Goal: Information Seeking & Learning: Learn about a topic

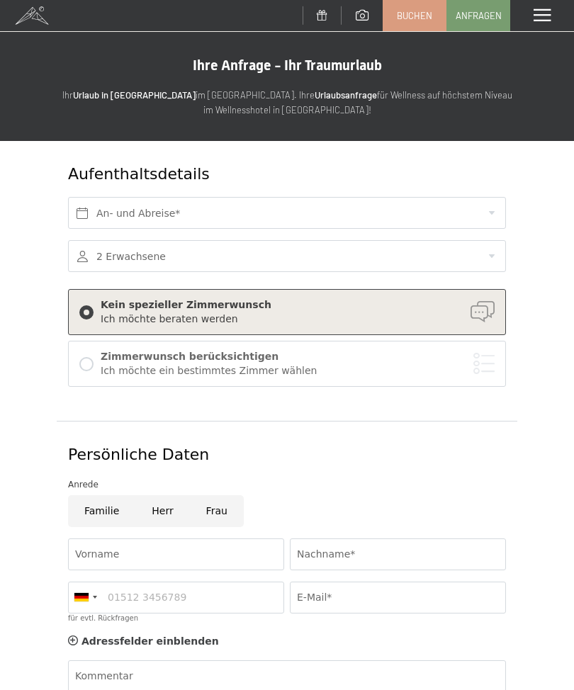
click at [540, 11] on span at bounding box center [541, 15] width 17 height 13
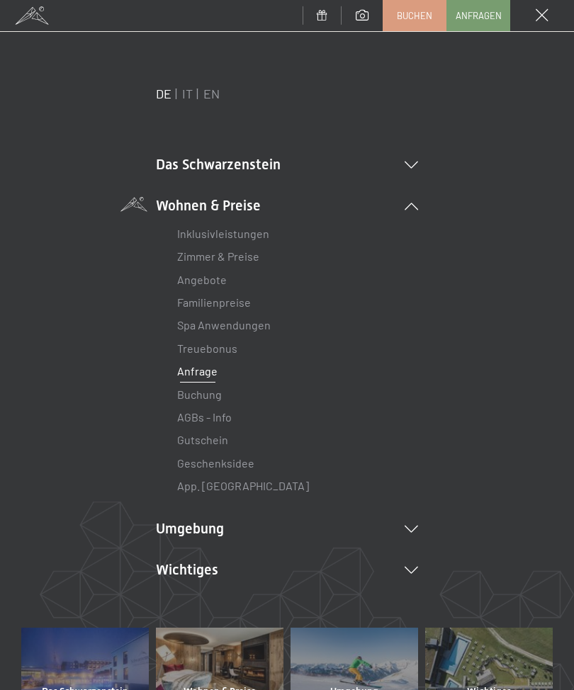
click at [191, 89] on link "IT" at bounding box center [187, 94] width 11 height 16
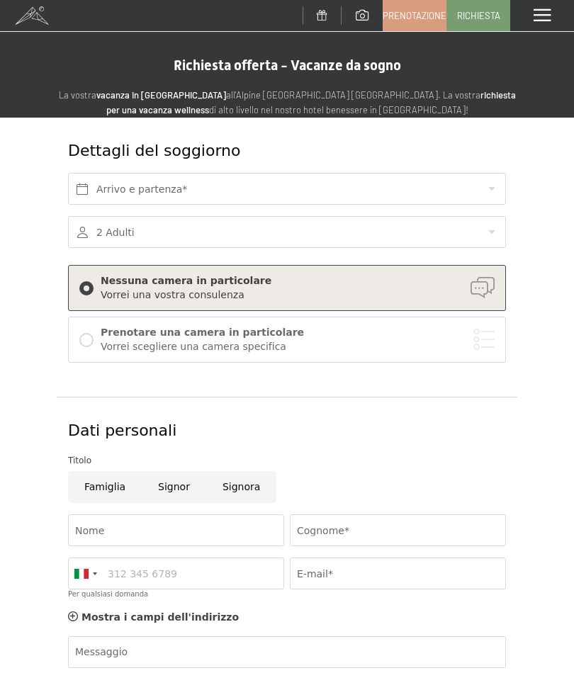
click at [541, 5] on div "Menu" at bounding box center [542, 15] width 64 height 31
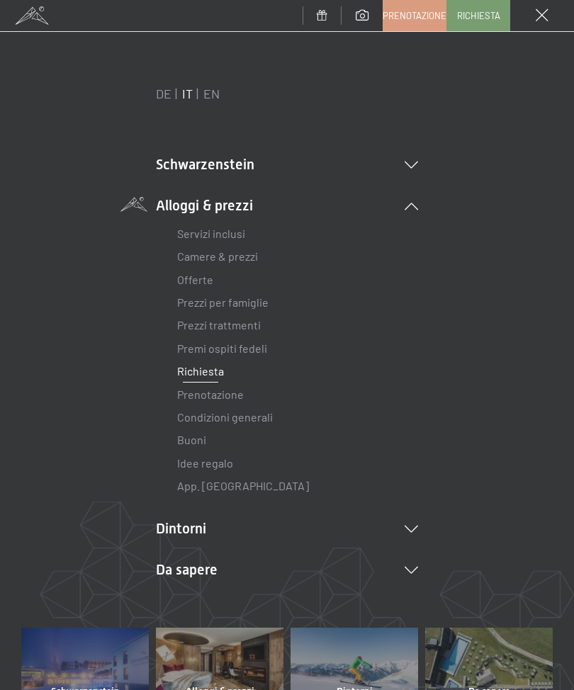
click at [224, 262] on link "Camere & prezzi" at bounding box center [217, 255] width 81 height 13
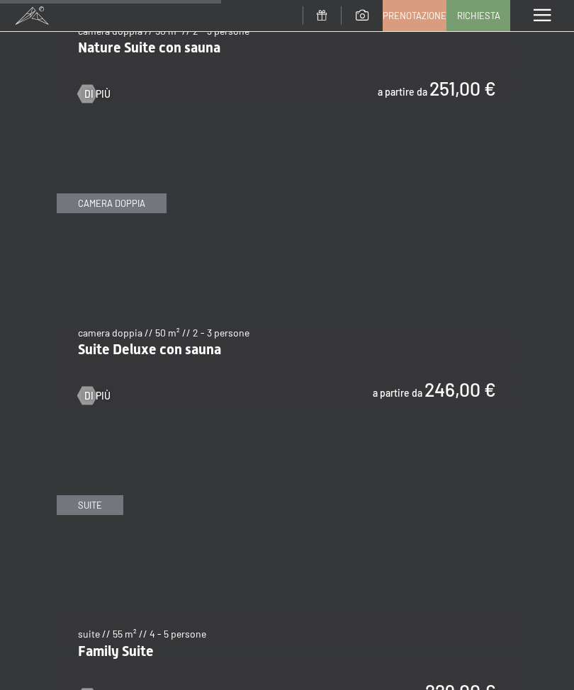
scroll to position [2095, 0]
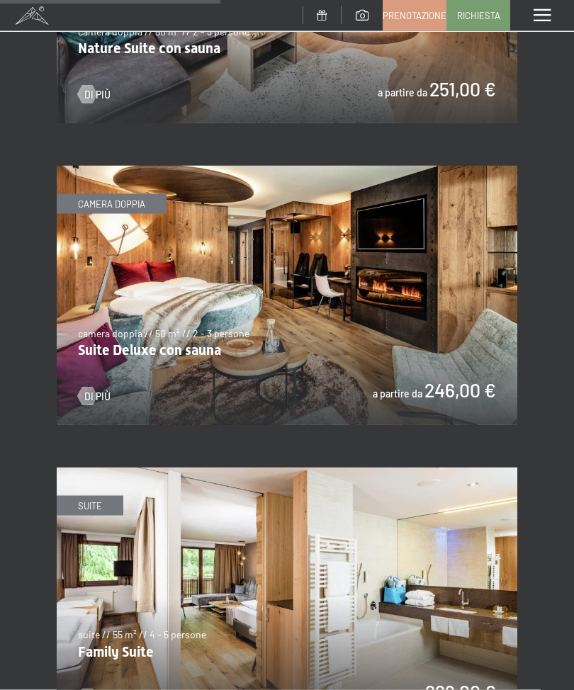
click at [401, 285] on img at bounding box center [287, 295] width 460 height 259
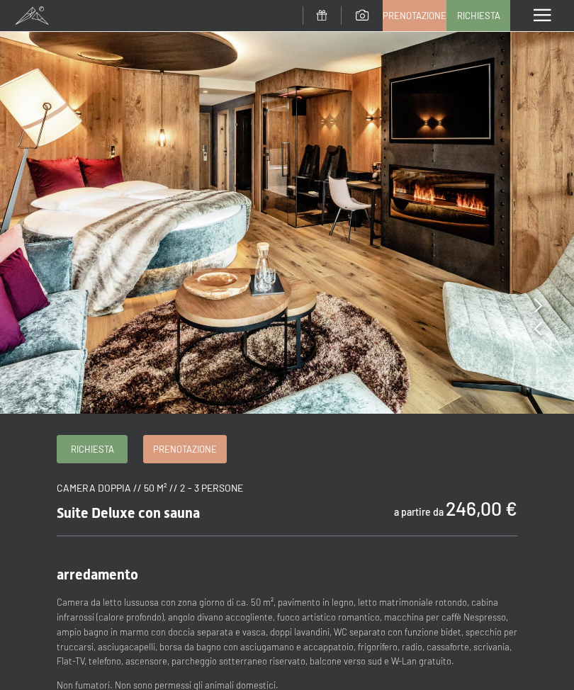
click at [547, 327] on img at bounding box center [287, 207] width 574 height 414
click at [546, 327] on img at bounding box center [287, 207] width 574 height 414
click at [559, 320] on img at bounding box center [287, 207] width 574 height 414
click at [543, 327] on img at bounding box center [287, 207] width 574 height 414
click at [534, 306] on icon at bounding box center [538, 305] width 8 height 14
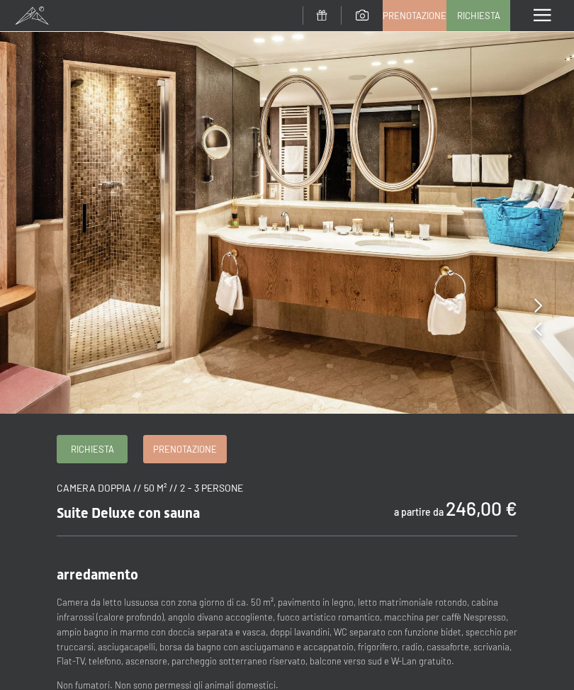
click at [546, 308] on img at bounding box center [287, 207] width 574 height 414
click at [534, 307] on icon at bounding box center [538, 305] width 8 height 14
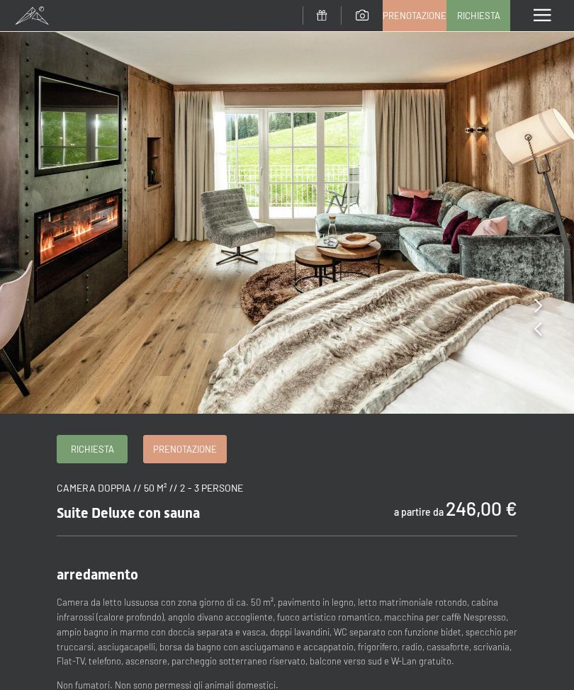
click at [538, 305] on icon at bounding box center [538, 305] width 8 height 14
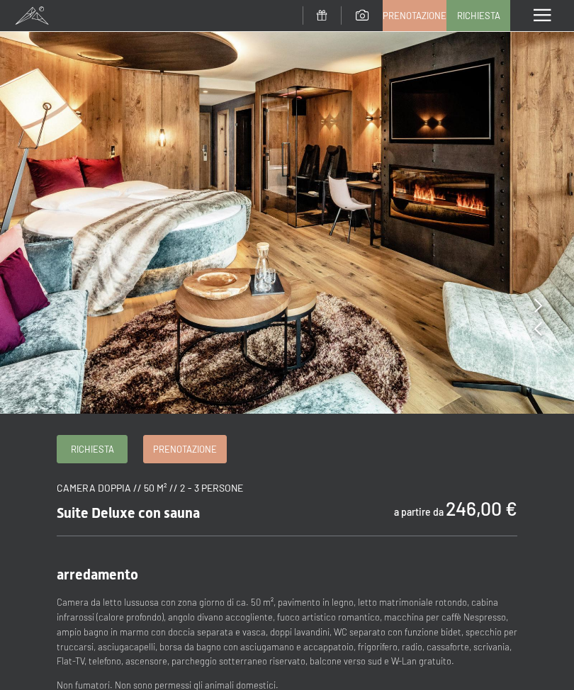
click at [540, 303] on icon at bounding box center [538, 305] width 8 height 14
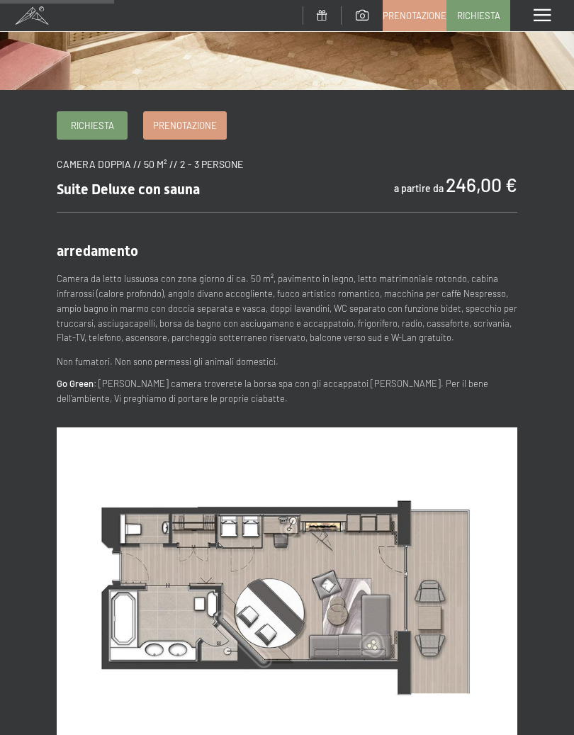
scroll to position [323, 0]
click at [284, 310] on p "Camera da letto lussuosa con zona giorno di ca. 50 m², pavimento in legno, lett…" at bounding box center [287, 309] width 460 height 74
click at [253, 303] on p "Camera da letto lussuosa con zona giorno di ca. 50 m², pavimento in legno, lett…" at bounding box center [287, 309] width 460 height 74
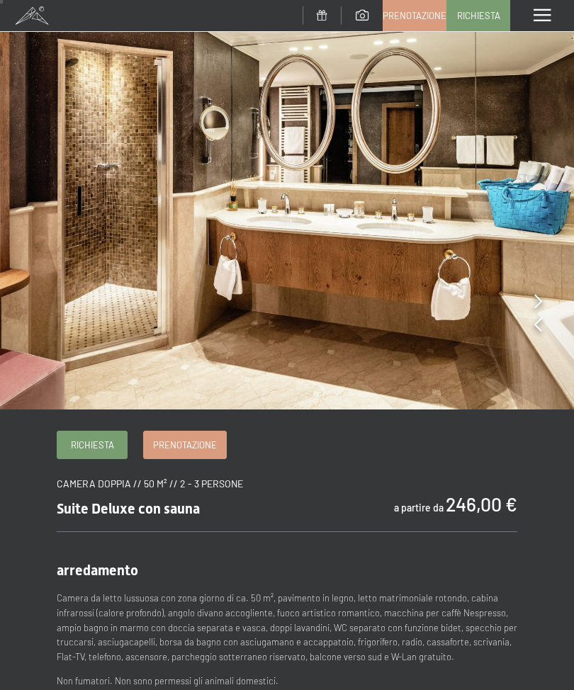
scroll to position [0, 0]
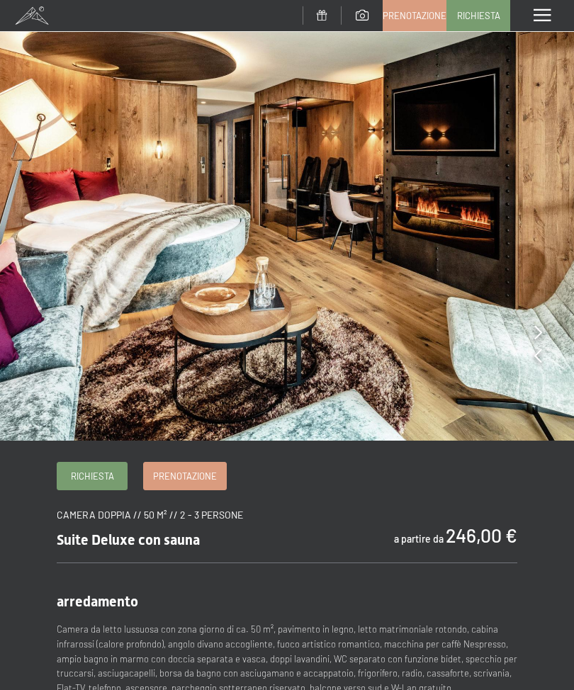
click at [540, 9] on span at bounding box center [541, 15] width 17 height 13
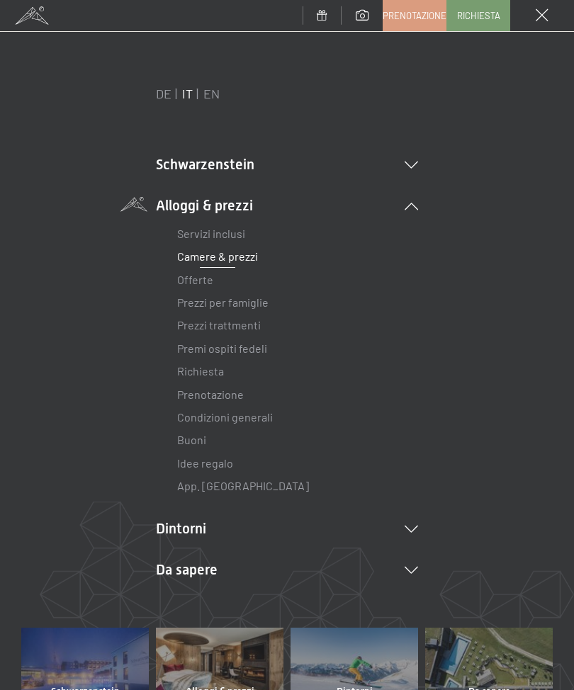
click at [210, 230] on link "Servizi inclusi" at bounding box center [211, 233] width 68 height 13
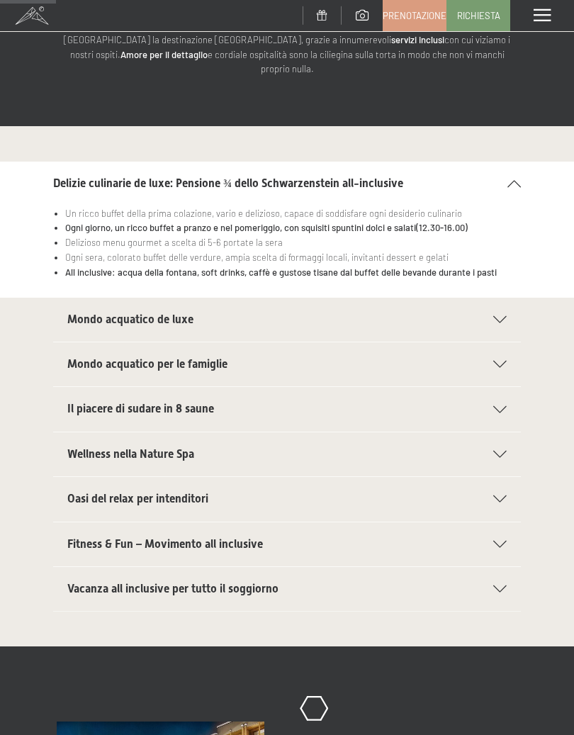
scroll to position [138, 0]
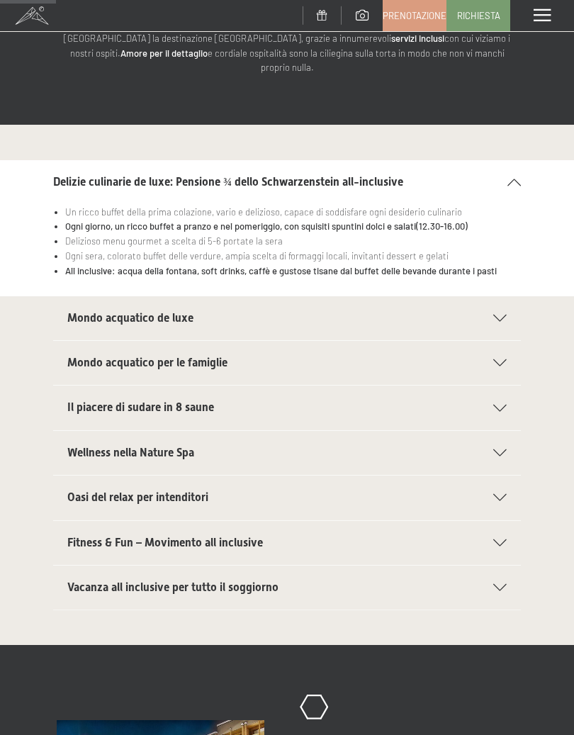
click at [502, 315] on icon at bounding box center [499, 318] width 13 height 7
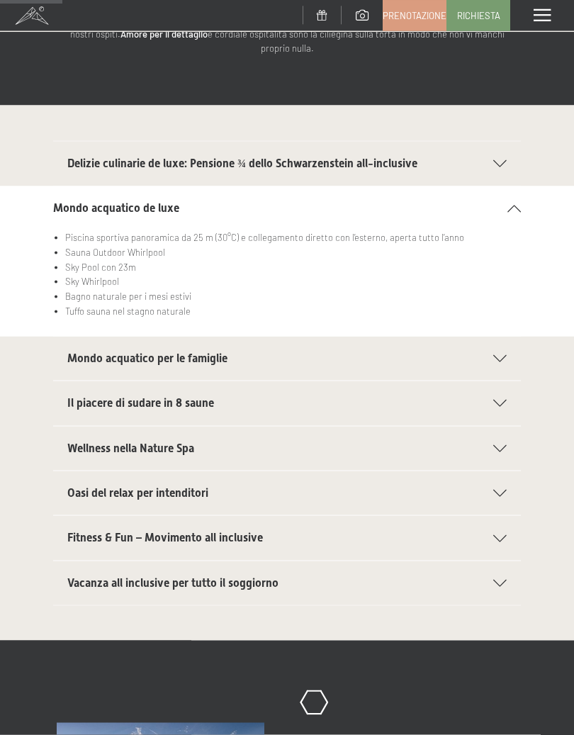
scroll to position [158, 0]
click at [505, 389] on div "Il piacere di sudare in 8 saune" at bounding box center [286, 402] width 439 height 44
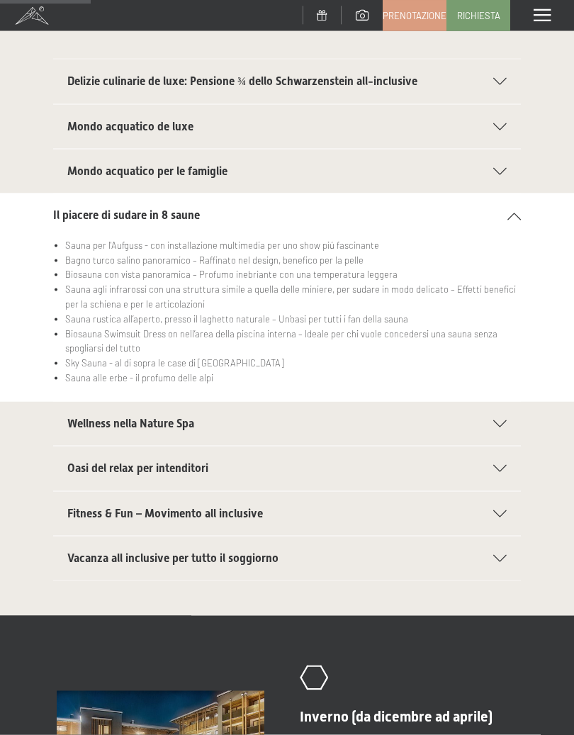
scroll to position [251, 0]
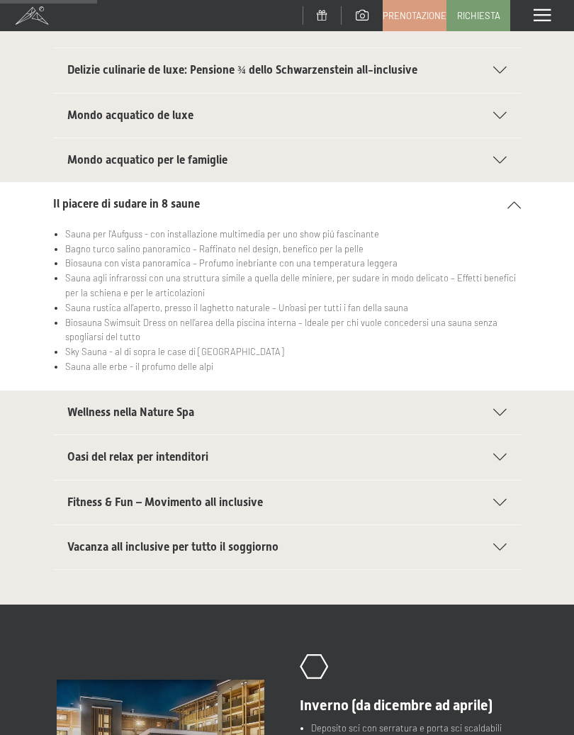
click at [496, 409] on icon at bounding box center [499, 412] width 13 height 7
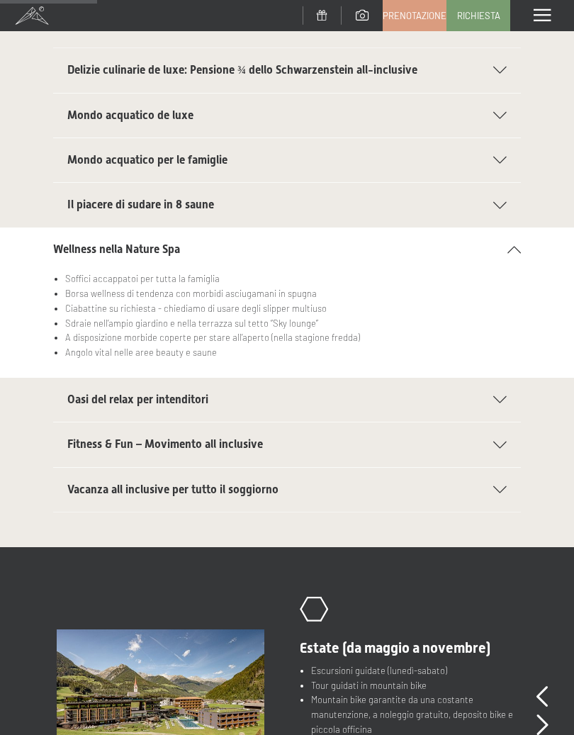
click at [499, 475] on div "Vacanza all inclusive per tutto il soggiorno" at bounding box center [286, 490] width 439 height 44
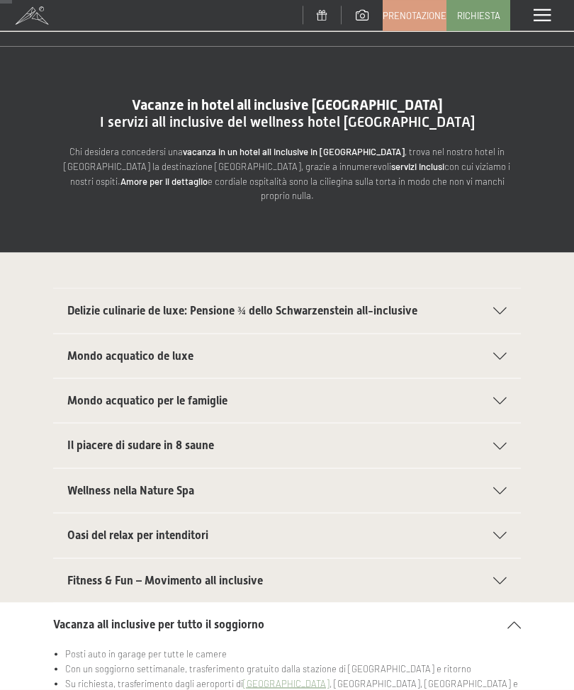
scroll to position [0, 0]
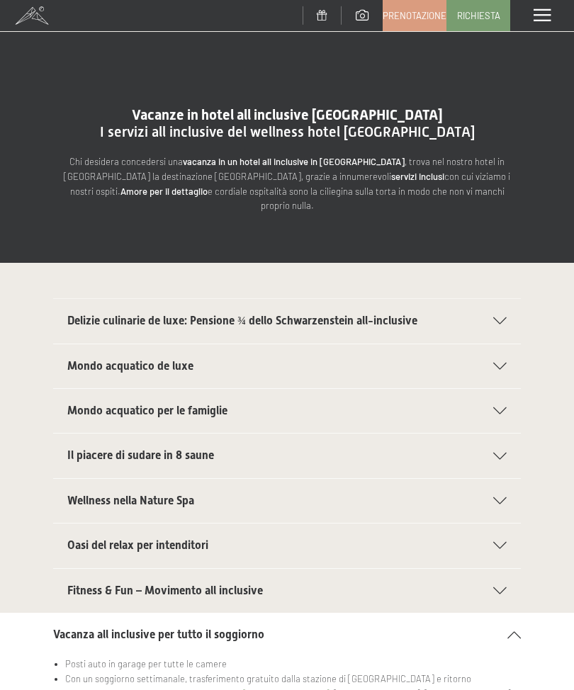
click at [535, 16] on span at bounding box center [541, 15] width 17 height 13
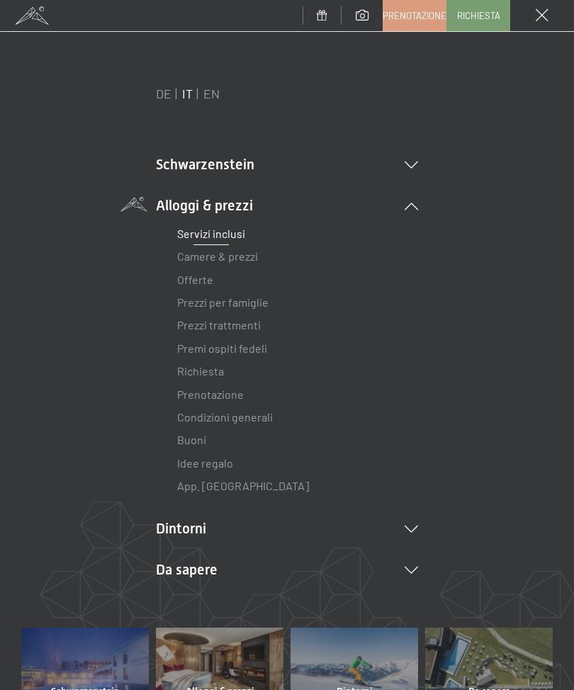
click at [415, 526] on icon at bounding box center [410, 529] width 13 height 7
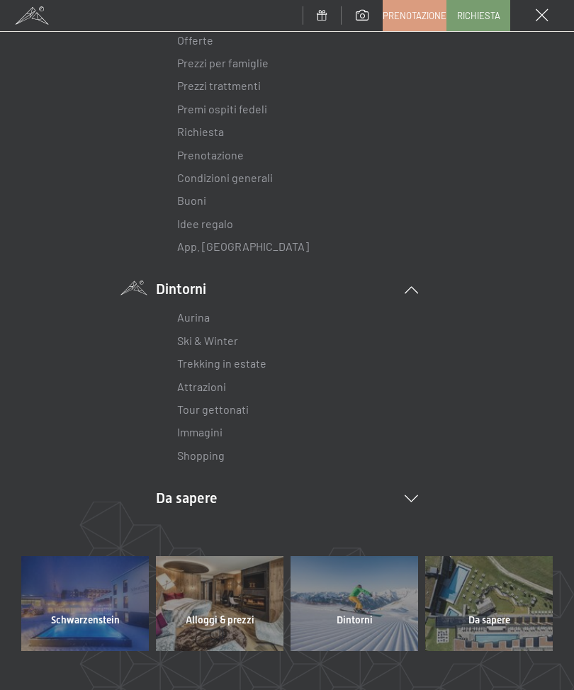
scroll to position [240, 0]
click at [419, 514] on div "DE IT EN Schwarzenstein Novità allo Schwarzenstein I padroni di casa Premium sp…" at bounding box center [286, 200] width 531 height 710
click at [418, 509] on div "DE IT EN Schwarzenstein Novità allo Schwarzenstein I padroni di casa Premium sp…" at bounding box center [286, 200] width 531 height 710
click at [409, 487] on li "Da sapere Posizione & arrivo Pagamento online Meteo & webcam Download" at bounding box center [287, 497] width 262 height 20
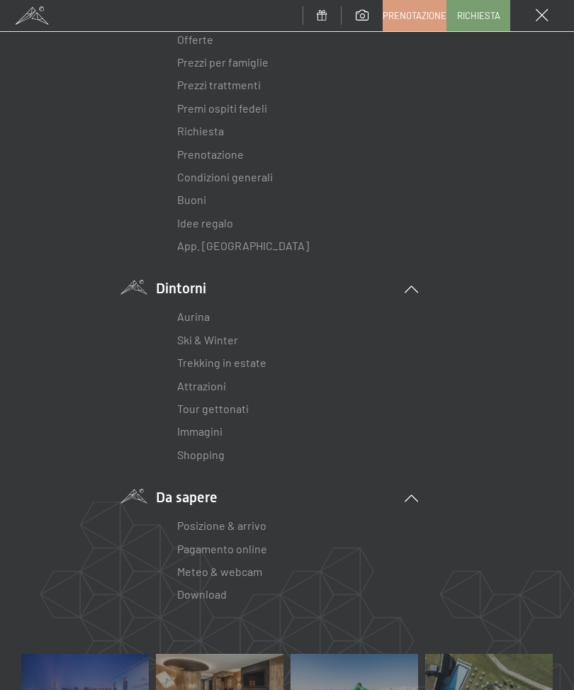
click at [230, 523] on link "Posizione & arrivo" at bounding box center [221, 525] width 89 height 13
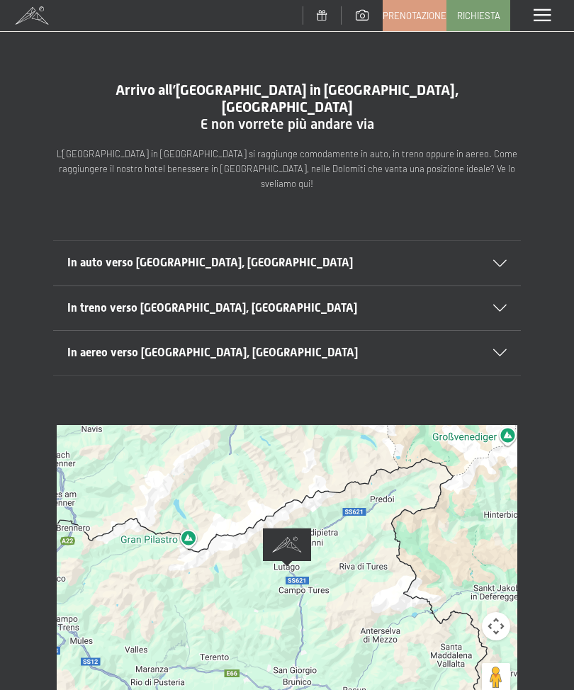
click at [357, 518] on div "Per navigare, premi i tasti Freccia." at bounding box center [287, 566] width 460 height 283
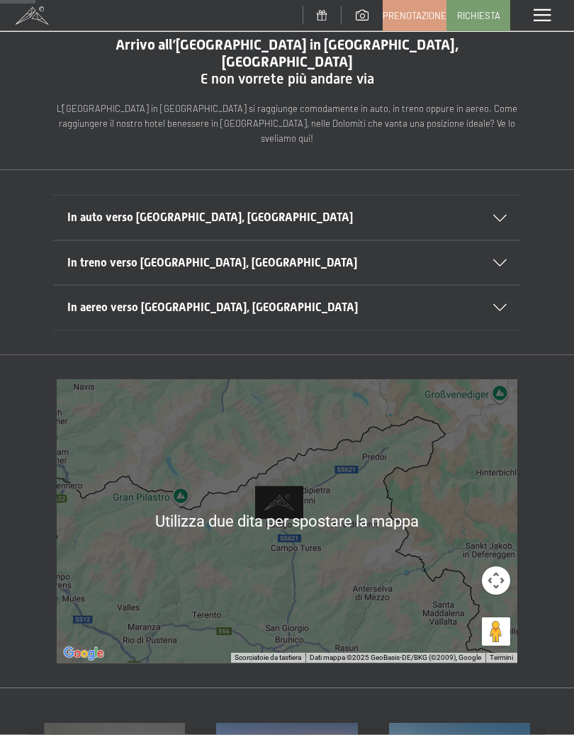
scroll to position [46, 0]
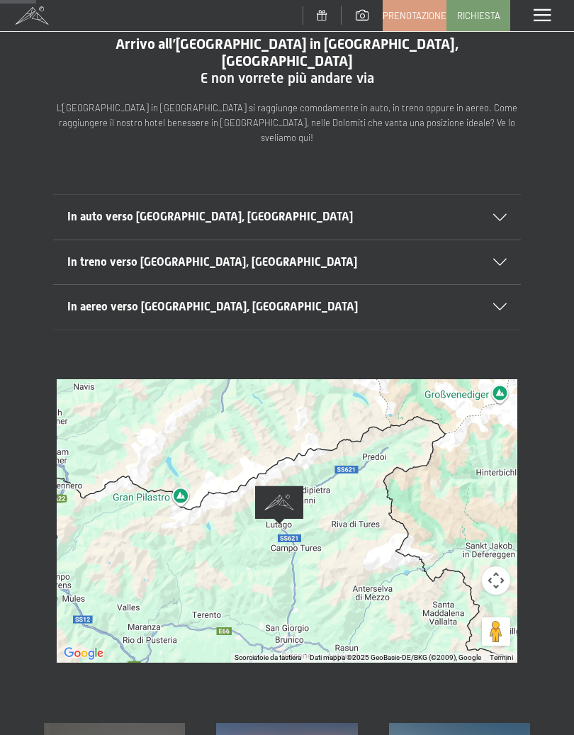
click at [364, 492] on div "Per navigare, premi i tasti Freccia." at bounding box center [287, 520] width 460 height 283
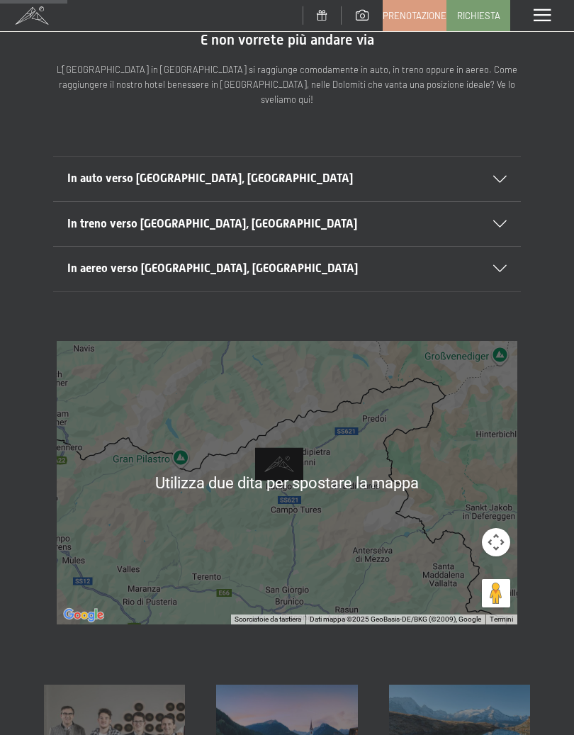
scroll to position [86, 0]
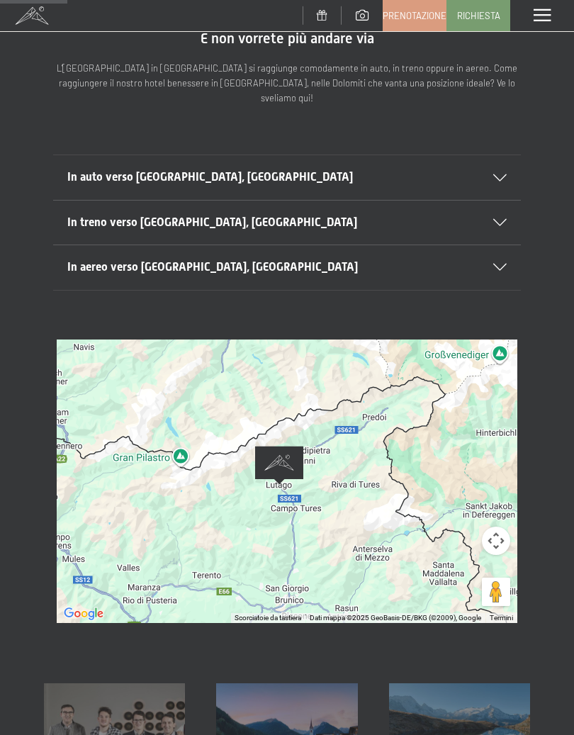
click at [394, 480] on div "Per navigare, premi i tasti Freccia." at bounding box center [287, 480] width 460 height 283
click at [435, 458] on div "Per navigare, premi i tasti Freccia." at bounding box center [287, 480] width 460 height 283
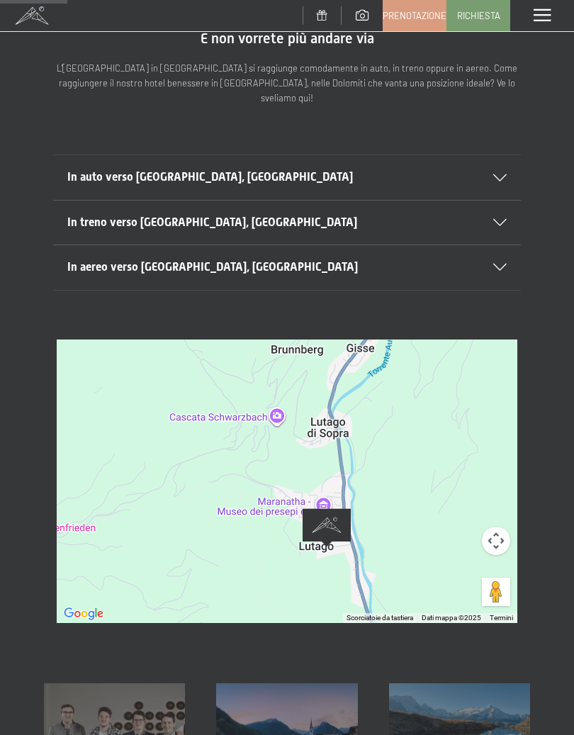
click at [502, 245] on div "In aereo verso [GEOGRAPHIC_DATA], [GEOGRAPHIC_DATA]" at bounding box center [286, 267] width 439 height 44
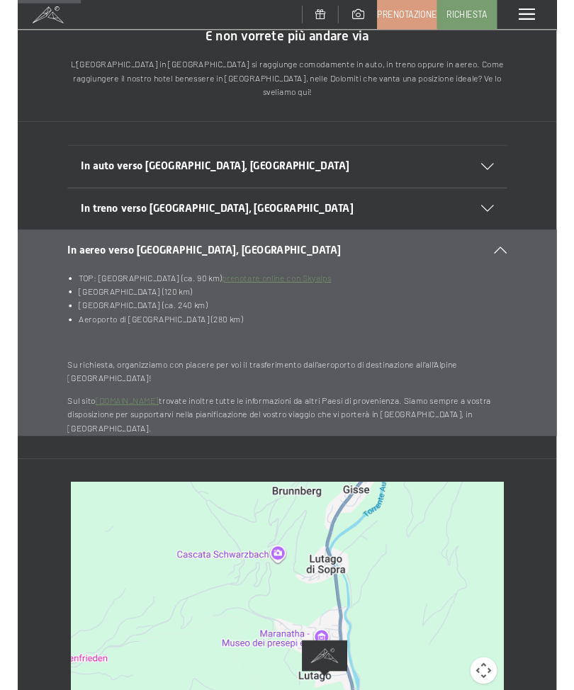
scroll to position [0, 0]
